Goal: Task Accomplishment & Management: Manage account settings

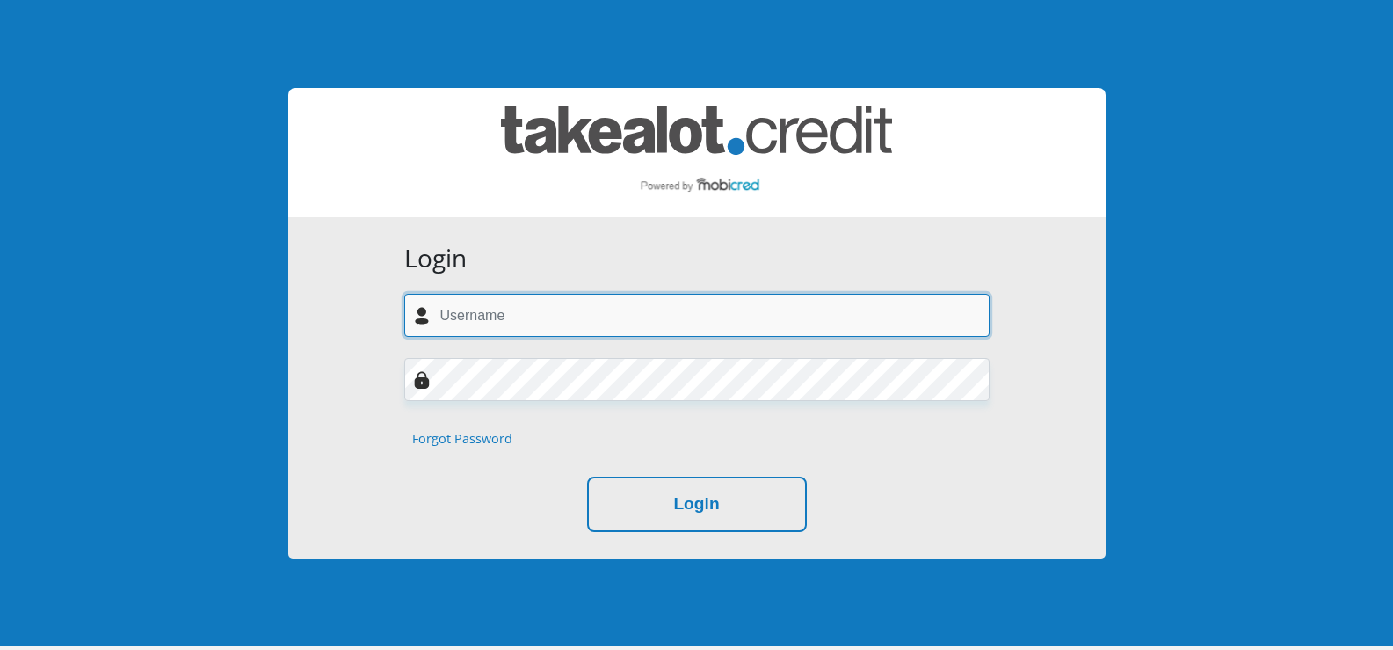
click at [478, 326] on input "text" at bounding box center [697, 315] width 586 height 43
type input "[EMAIL_ADDRESS][DOMAIN_NAME]"
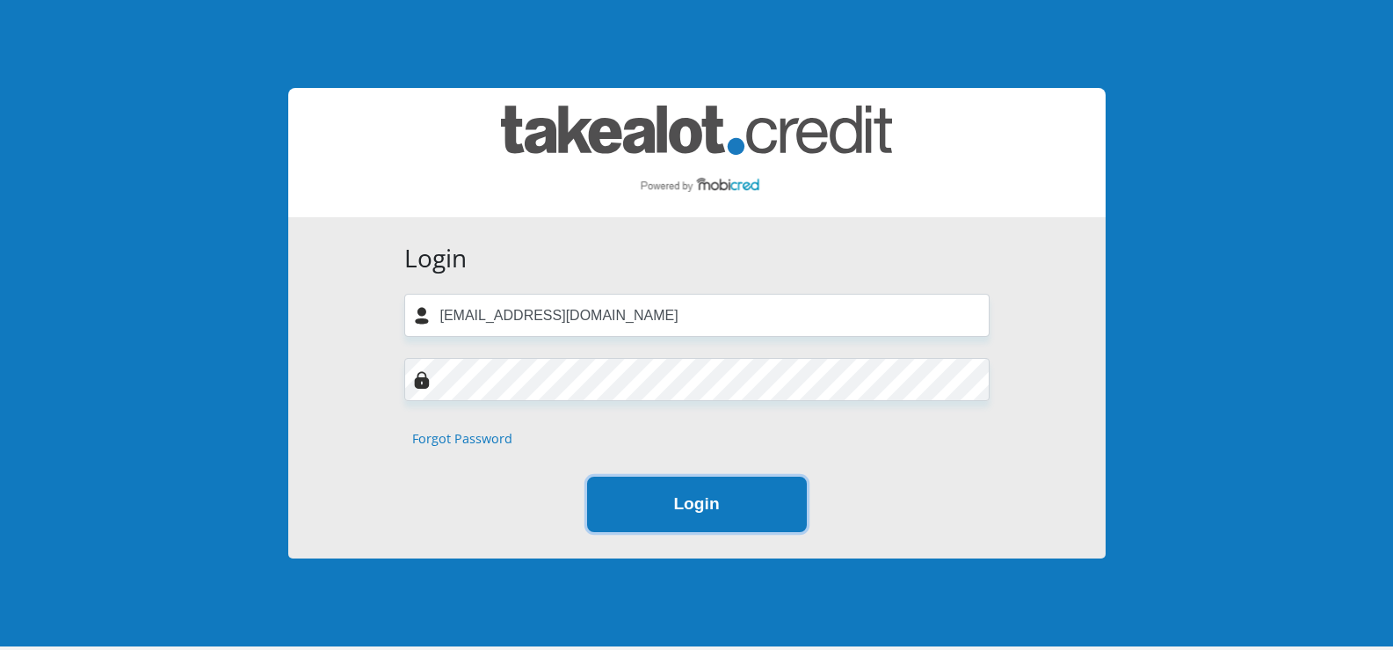
click at [636, 500] on button "Login" at bounding box center [697, 503] width 220 height 55
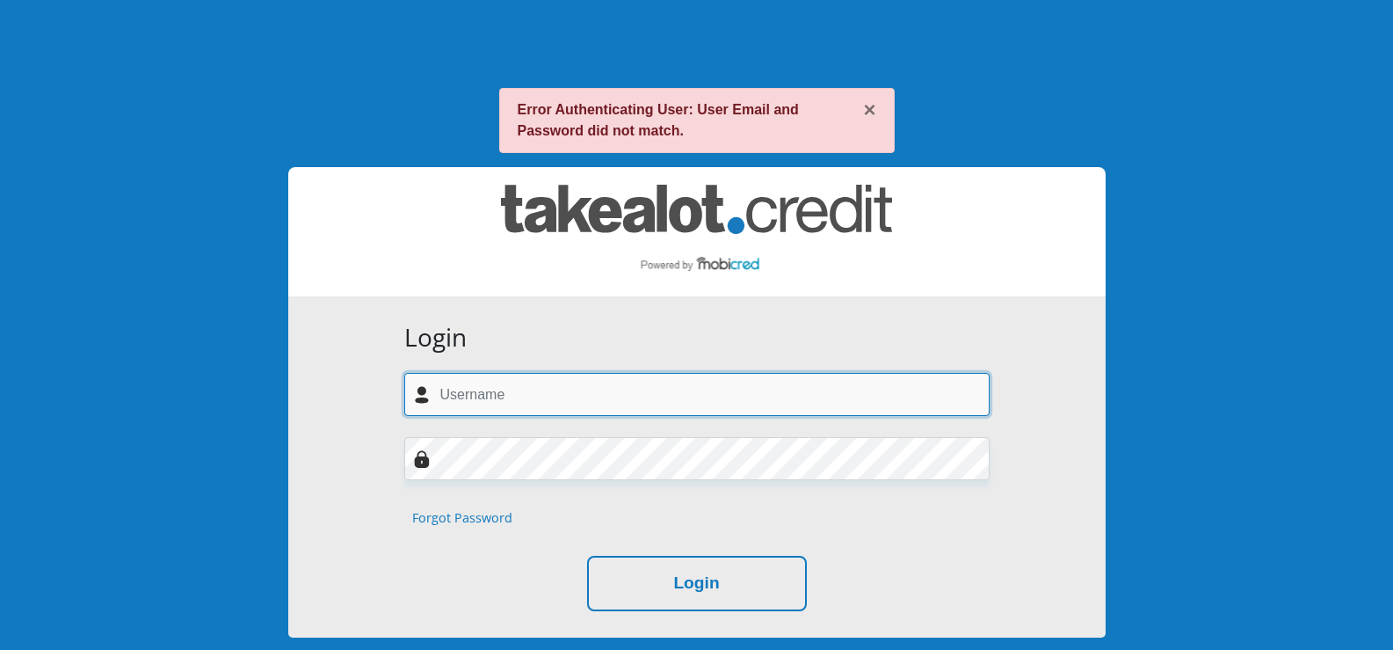
click at [515, 381] on input "text" at bounding box center [697, 394] width 586 height 43
type input "[EMAIL_ADDRESS][DOMAIN_NAME]"
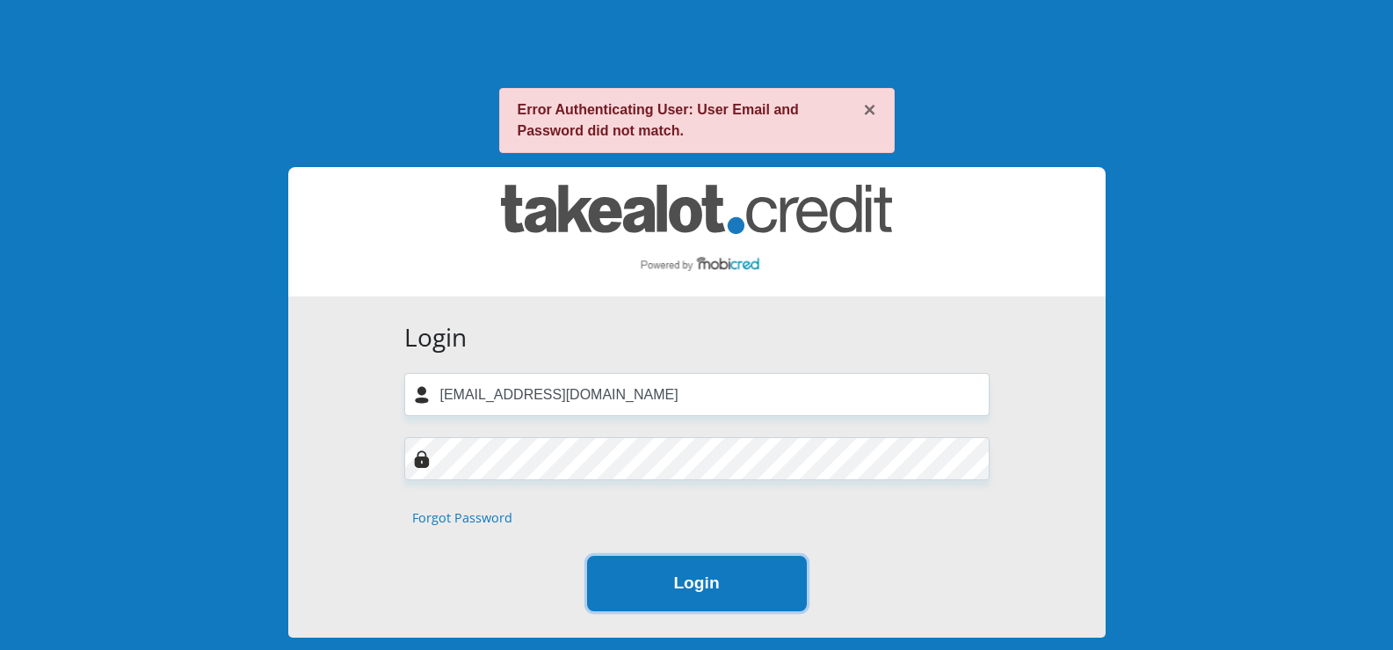
click at [668, 582] on button "Login" at bounding box center [697, 583] width 220 height 55
